Goal: Transaction & Acquisition: Purchase product/service

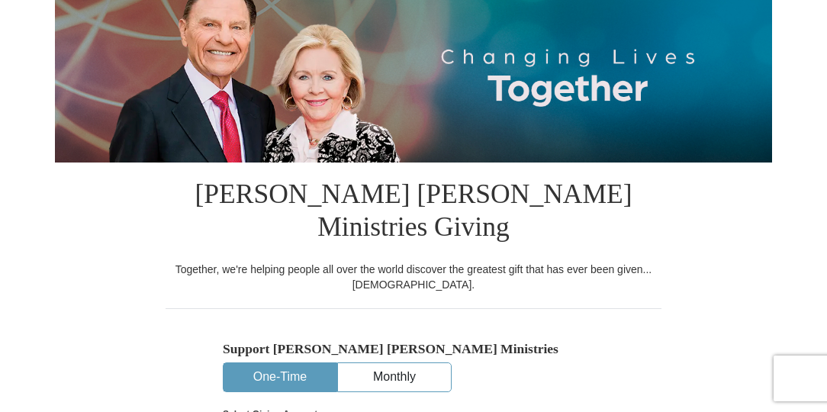
scroll to position [153, 0]
select select "TN"
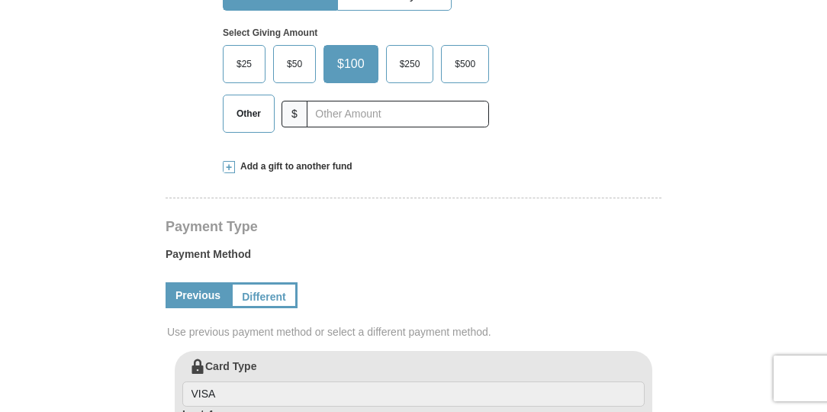
scroll to position [381, 0]
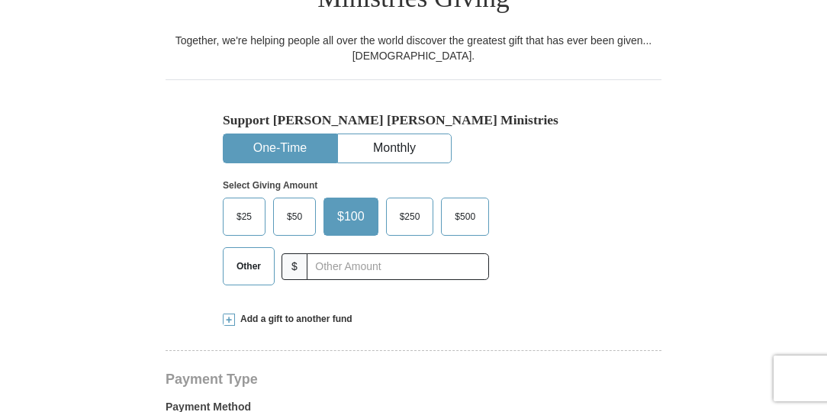
click at [233, 255] on span "Other" at bounding box center [249, 266] width 40 height 23
click at [0, 0] on input "Other" at bounding box center [0, 0] width 0 height 0
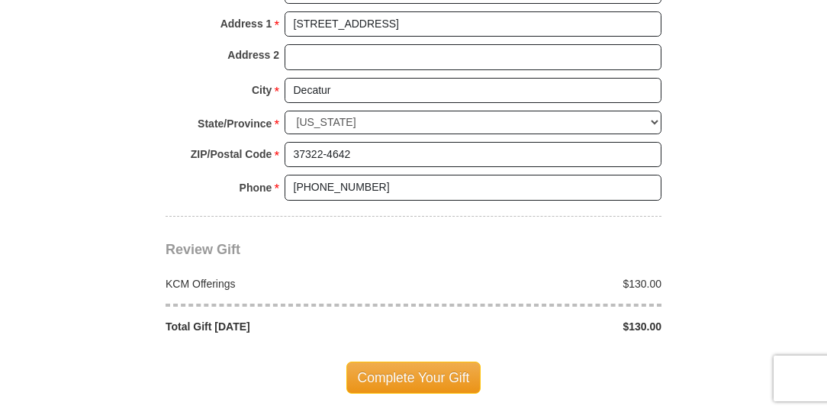
scroll to position [1297, 0]
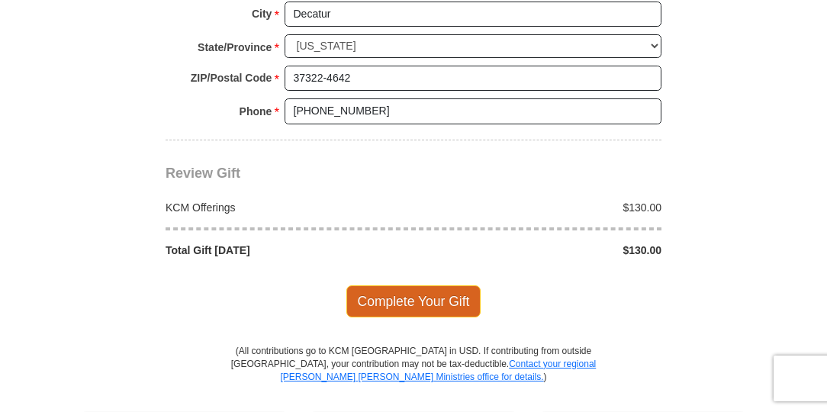
type input "130.00"
click at [391, 285] on span "Complete Your Gift" at bounding box center [413, 301] width 135 height 32
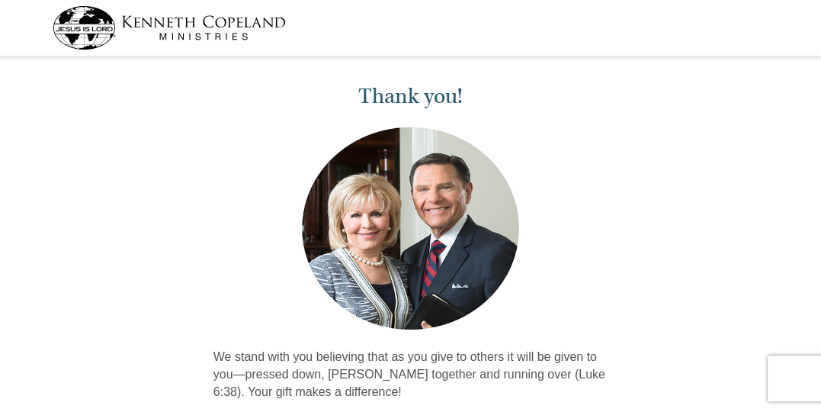
scroll to position [153, 0]
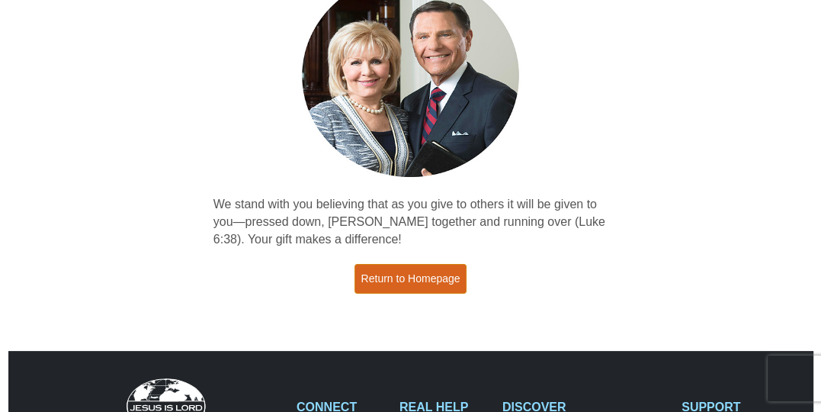
click at [430, 287] on link "Return to Homepage" at bounding box center [411, 279] width 113 height 30
